Goal: Task Accomplishment & Management: Manage account settings

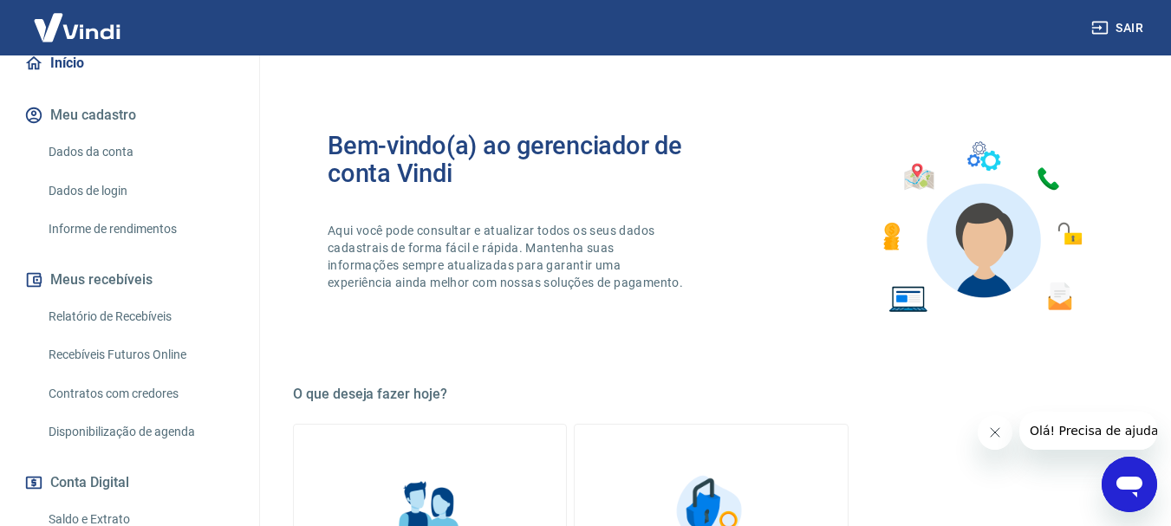
scroll to position [260, 0]
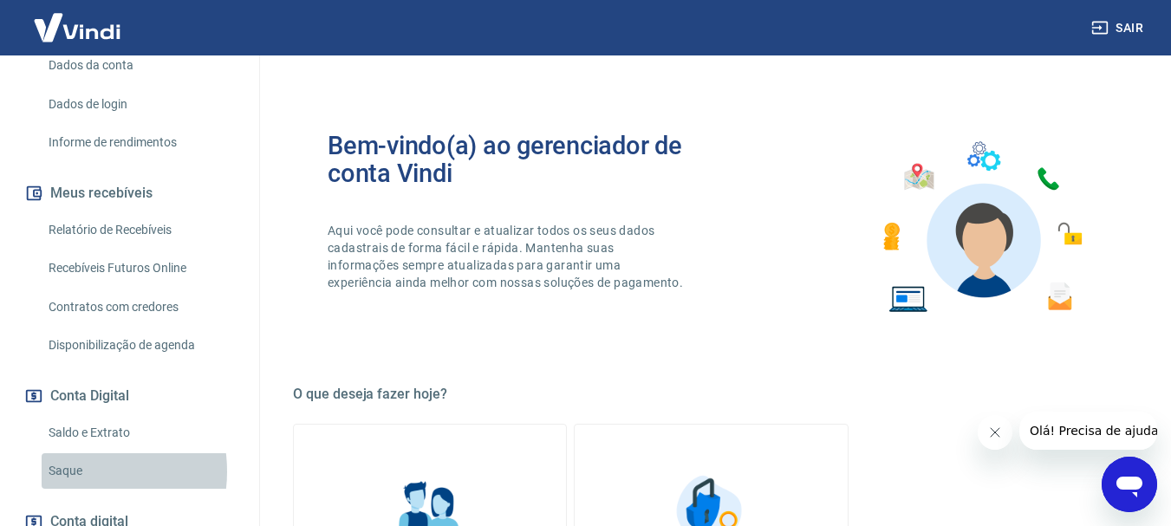
click at [71, 471] on link "Saque" at bounding box center [140, 471] width 197 height 36
